Goal: Information Seeking & Learning: Learn about a topic

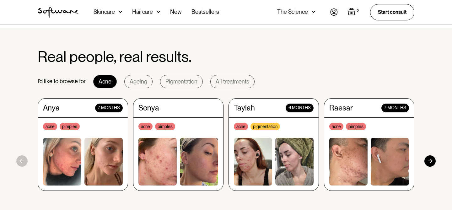
scroll to position [551, 0]
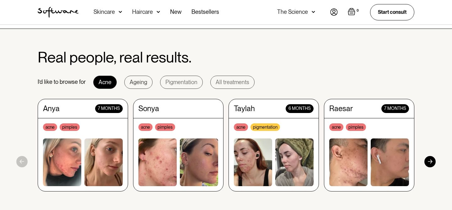
click at [143, 81] on div "Ageing" at bounding box center [139, 82] width 18 height 6
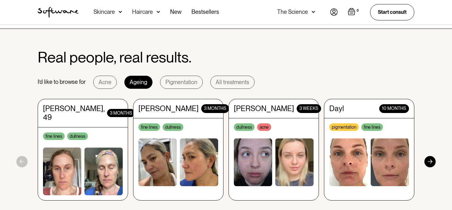
click at [114, 12] on div "Skincare" at bounding box center [104, 12] width 21 height 6
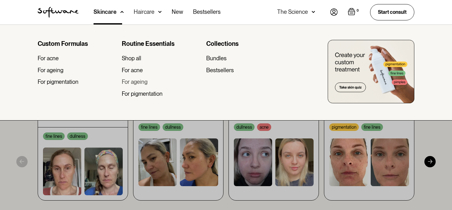
click at [133, 81] on div "For ageing" at bounding box center [135, 82] width 26 height 7
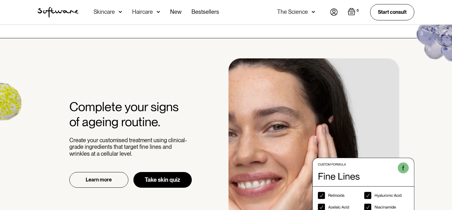
scroll to position [646, 0]
